Goal: Task Accomplishment & Management: Manage account settings

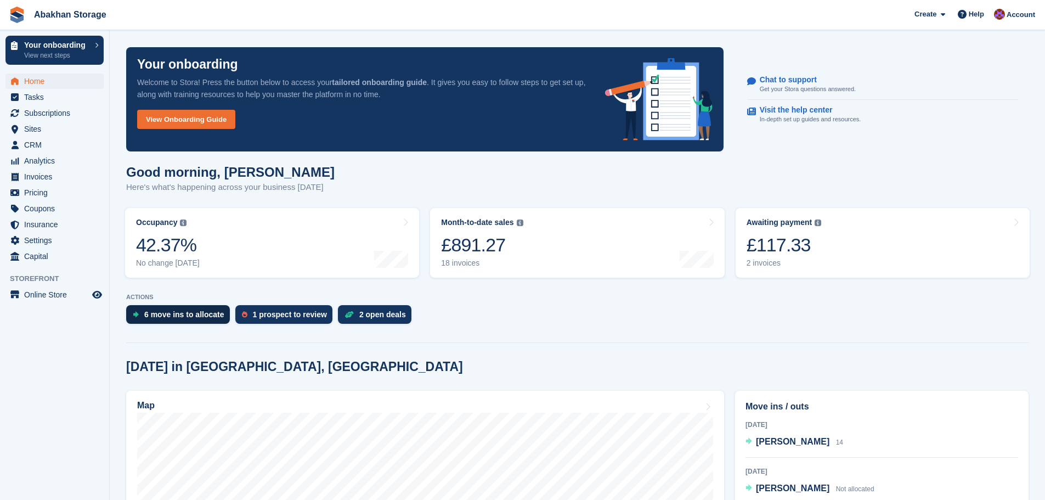
click at [166, 312] on div "6 move ins to allocate" at bounding box center [184, 314] width 80 height 9
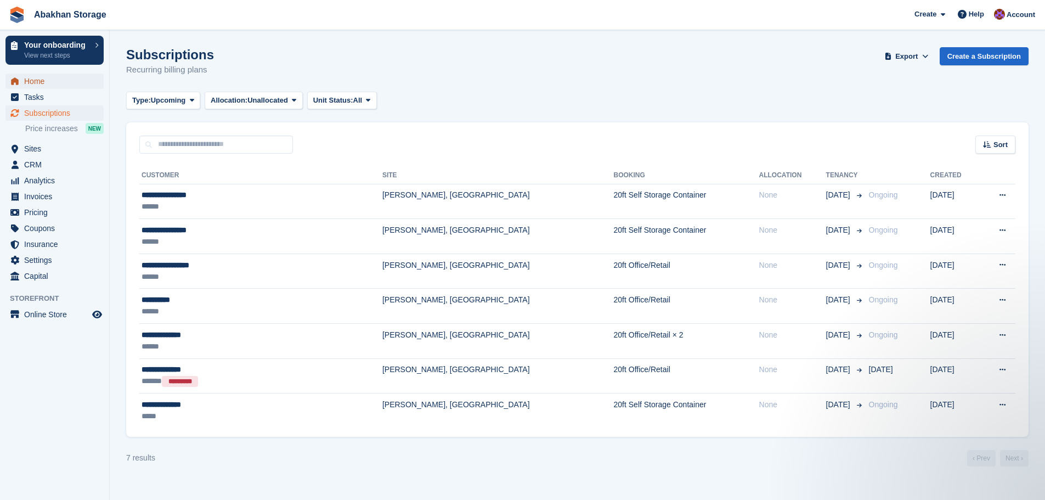
click at [36, 77] on span "Home" at bounding box center [57, 81] width 66 height 15
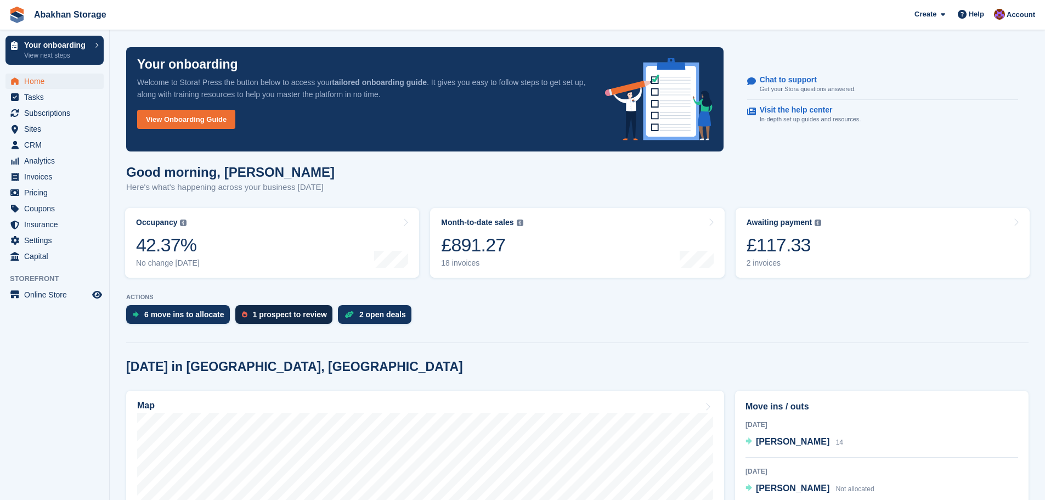
click at [288, 315] on div "1 prospect to review" at bounding box center [290, 314] width 74 height 9
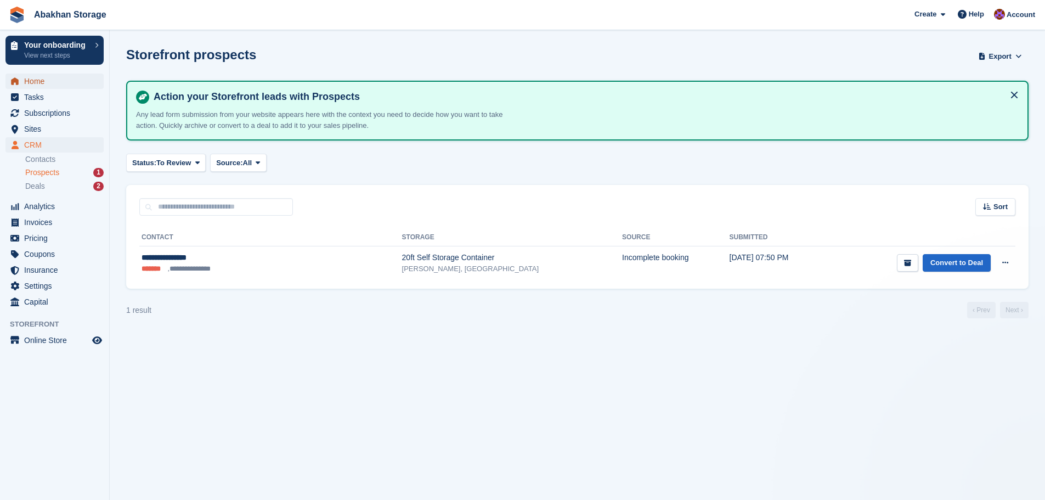
click at [45, 80] on span "Home" at bounding box center [57, 81] width 66 height 15
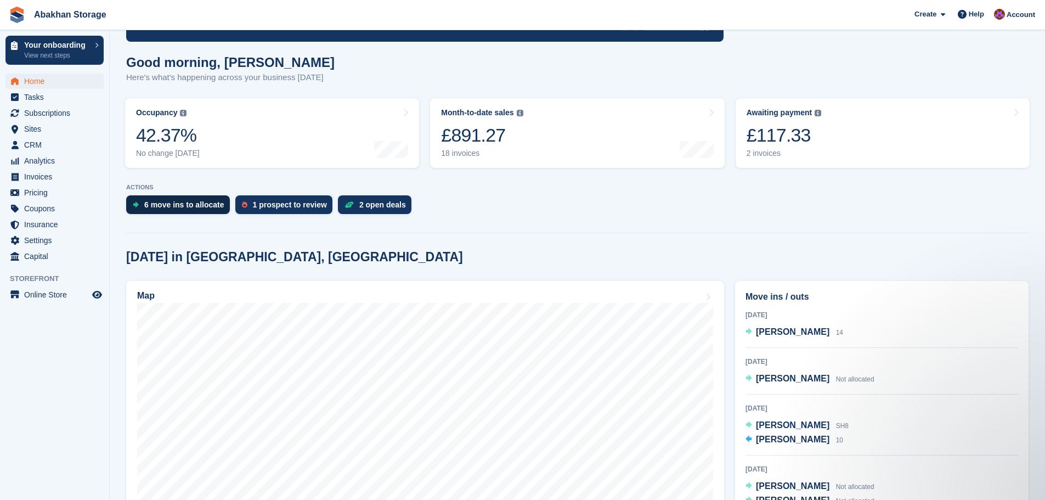
click at [181, 211] on div "6 move ins to allocate" at bounding box center [178, 204] width 104 height 19
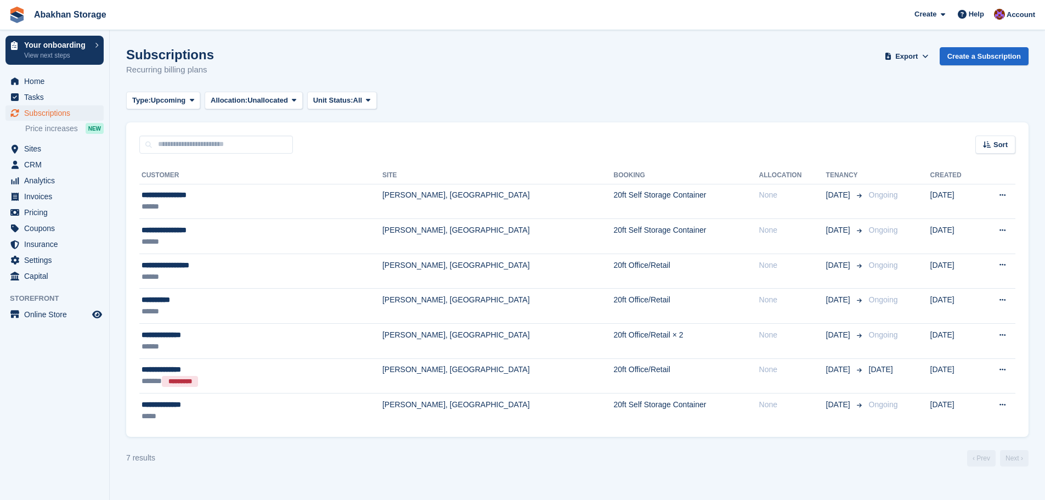
click at [181, 211] on div "******" at bounding box center [218, 207] width 152 height 12
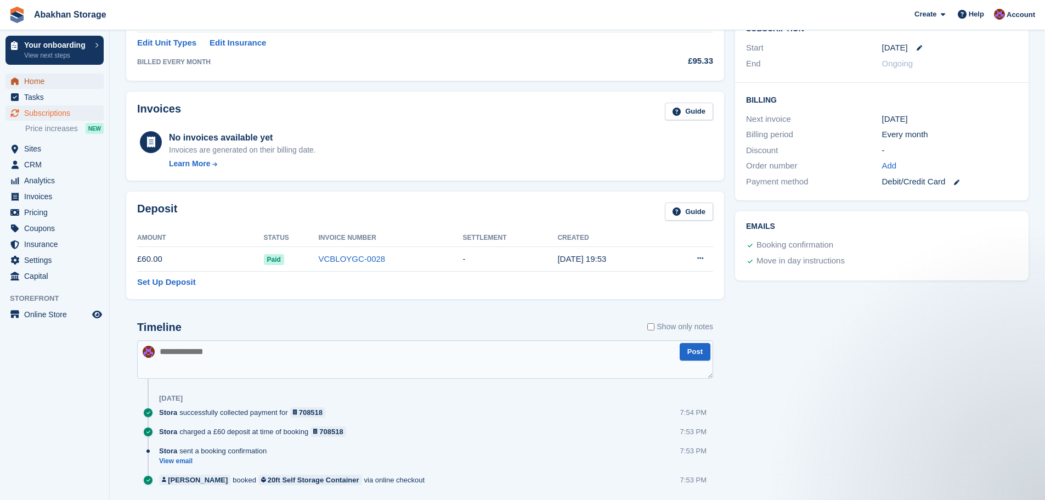
click at [52, 82] on span "Home" at bounding box center [57, 81] width 66 height 15
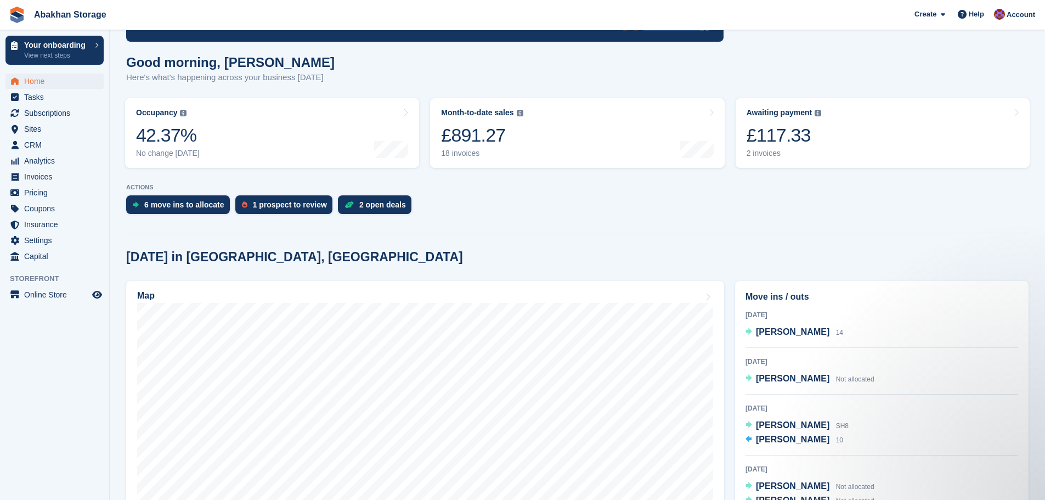
scroll to position [165, 0]
